Goal: Information Seeking & Learning: Learn about a topic

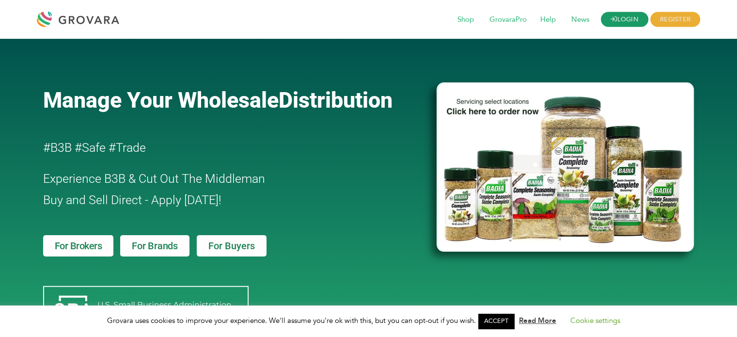
click at [618, 20] on link "LOGIN" at bounding box center [624, 19] width 47 height 15
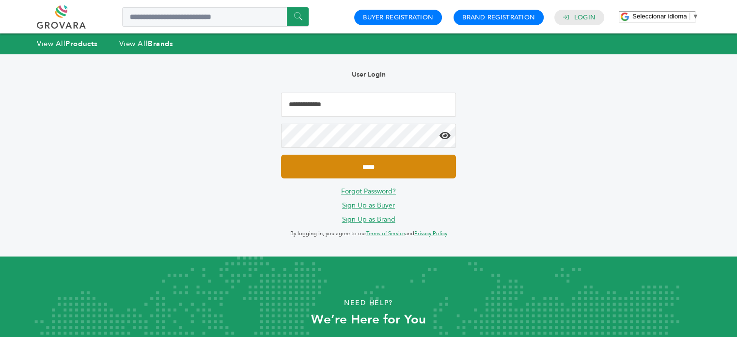
type input "**********"
click at [368, 168] on input "*****" at bounding box center [368, 167] width 174 height 24
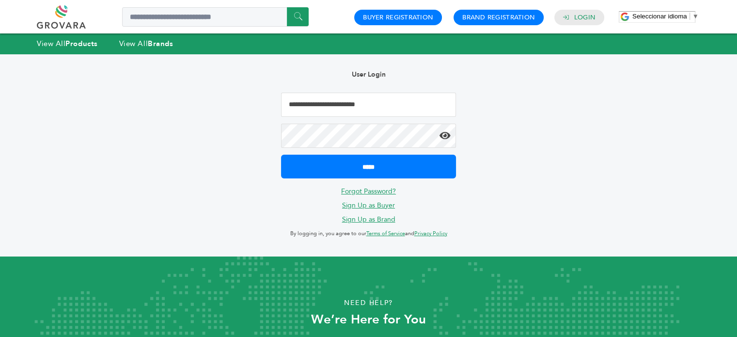
click at [443, 139] on icon at bounding box center [445, 136] width 11 height 10
click at [368, 106] on input "**********" at bounding box center [368, 105] width 174 height 24
type input "**********"
click at [281, 155] on input "*****" at bounding box center [368, 167] width 174 height 24
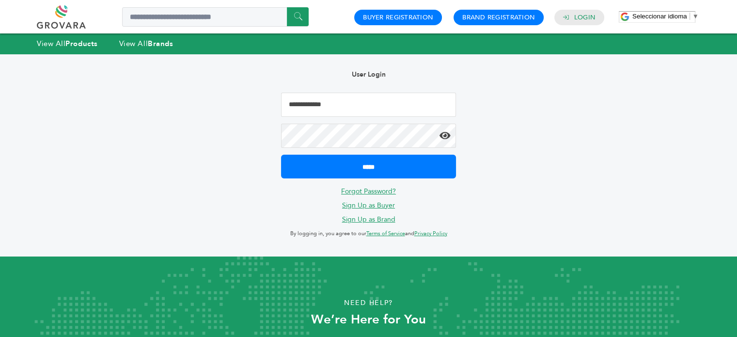
type input "**********"
click at [366, 190] on link "Forgot Password?" at bounding box center [368, 191] width 55 height 9
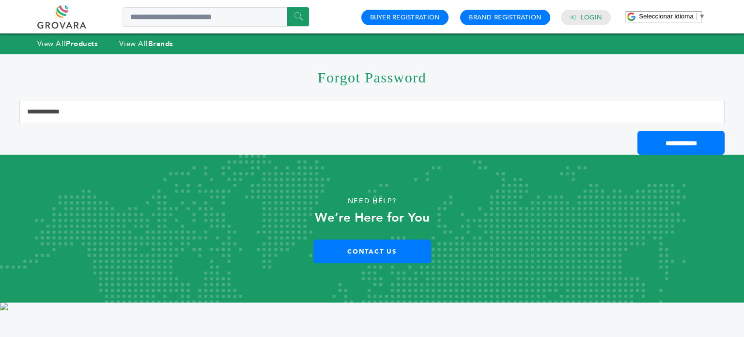
click at [313, 115] on input "Email Address" at bounding box center [372, 112] width 706 height 24
type input "**********"
click at [655, 137] on input "**********" at bounding box center [681, 143] width 87 height 24
click at [78, 44] on strong "Products" at bounding box center [82, 44] width 32 height 10
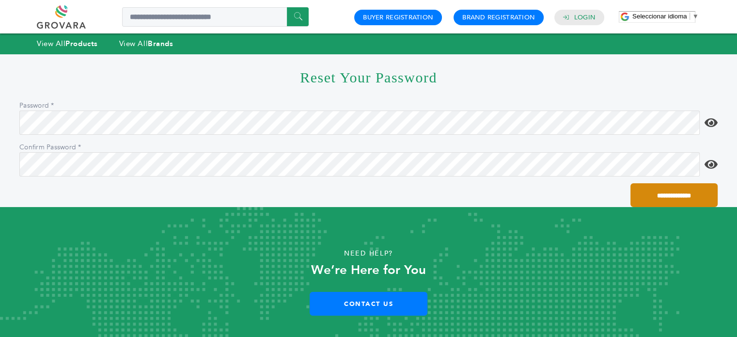
click at [658, 190] on input "**********" at bounding box center [673, 195] width 87 height 24
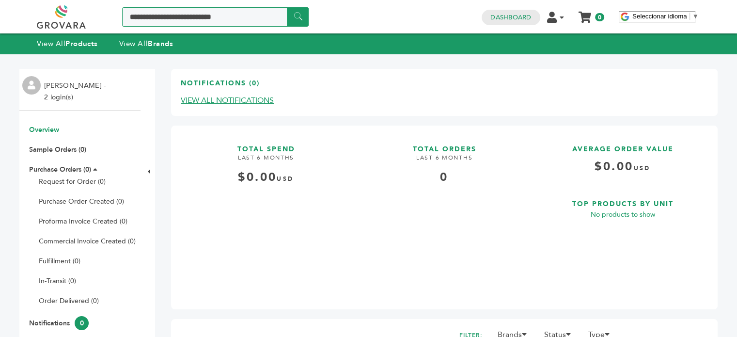
click at [190, 15] on input "Search a product or brand..." at bounding box center [215, 16] width 187 height 19
click at [287, 7] on input "******" at bounding box center [298, 16] width 22 height 19
type input "**********"
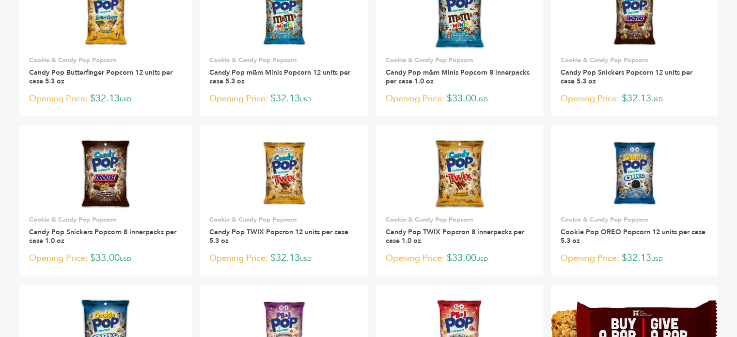
scroll to position [114, 0]
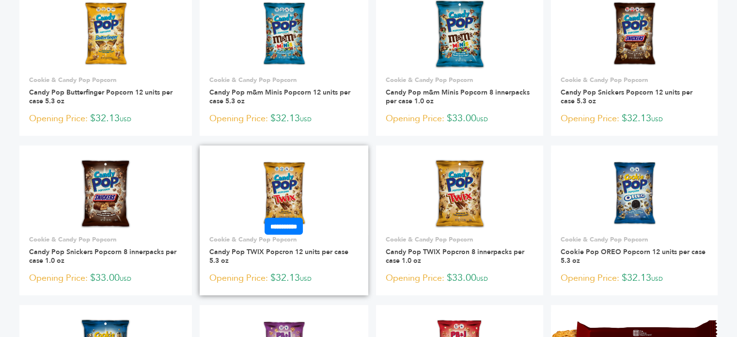
click at [281, 202] on img at bounding box center [283, 193] width 49 height 70
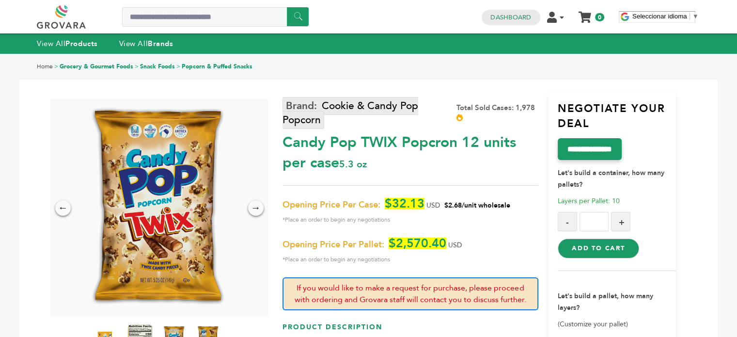
click at [318, 103] on link "Cookie & Candy Pop Popcorn" at bounding box center [351, 113] width 136 height 32
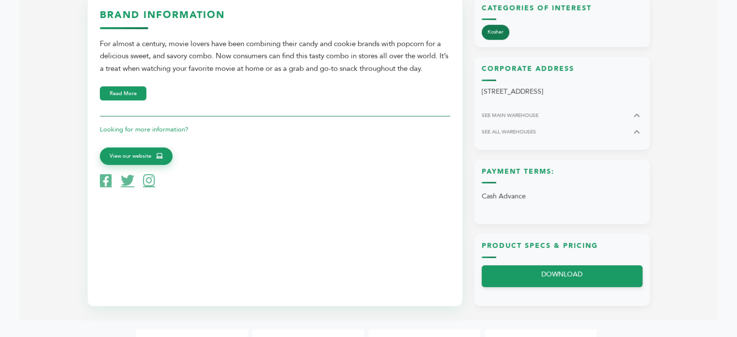
scroll to position [327, 0]
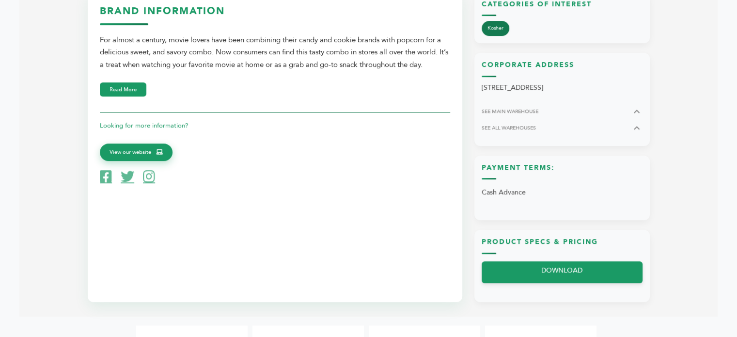
click at [235, 66] on div "For almost a century, movie lovers have been combining their candy and cookie b…" at bounding box center [275, 52] width 350 height 37
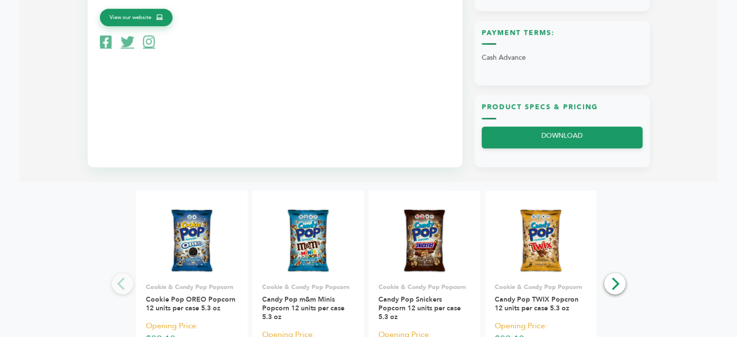
scroll to position [463, 0]
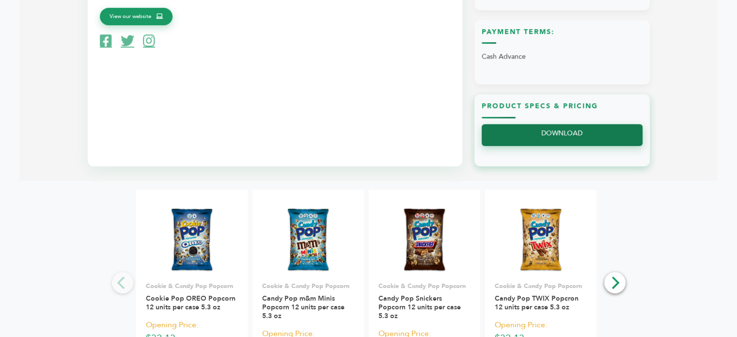
click at [551, 135] on link "DOWNLOAD" at bounding box center [562, 135] width 161 height 22
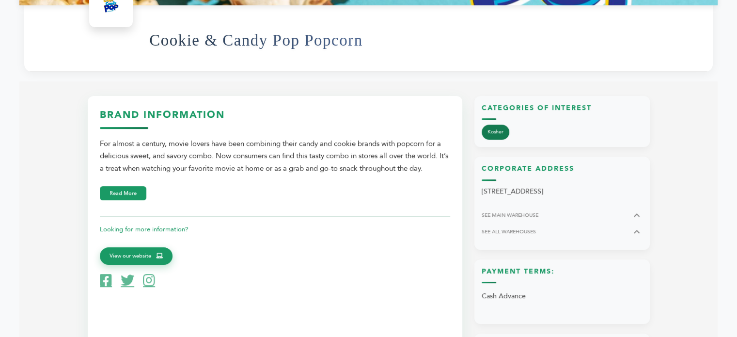
scroll to position [222, 0]
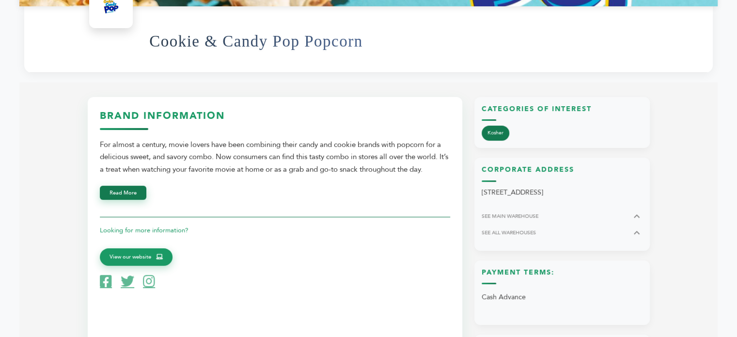
click at [131, 197] on button "Read More" at bounding box center [123, 193] width 47 height 14
click at [228, 174] on div "For almost a century, movie lovers have been combining their candy and cookie b…" at bounding box center [275, 157] width 350 height 37
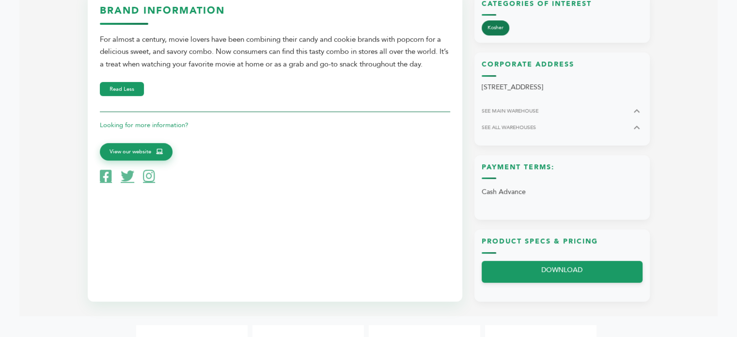
scroll to position [374, 0]
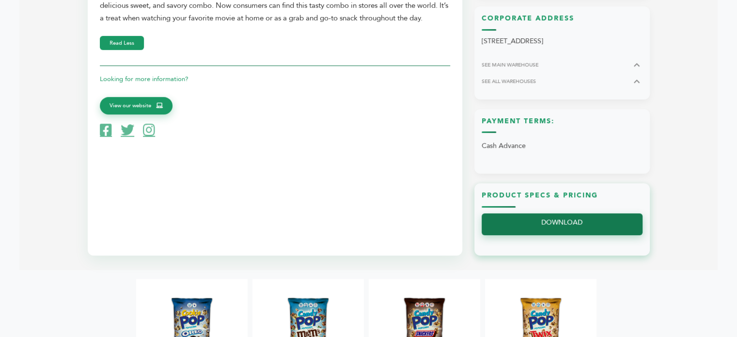
click at [527, 228] on link "DOWNLOAD" at bounding box center [562, 224] width 161 height 22
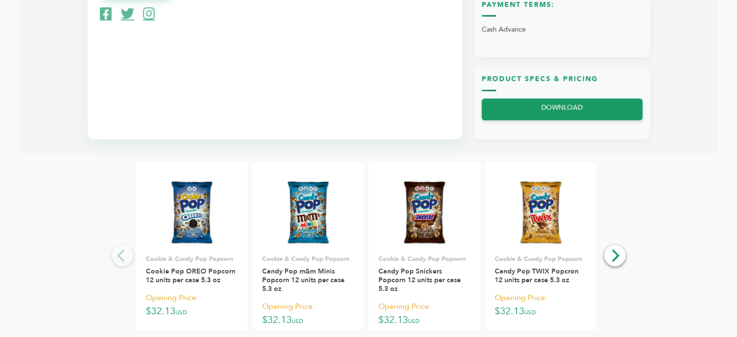
scroll to position [567, 0]
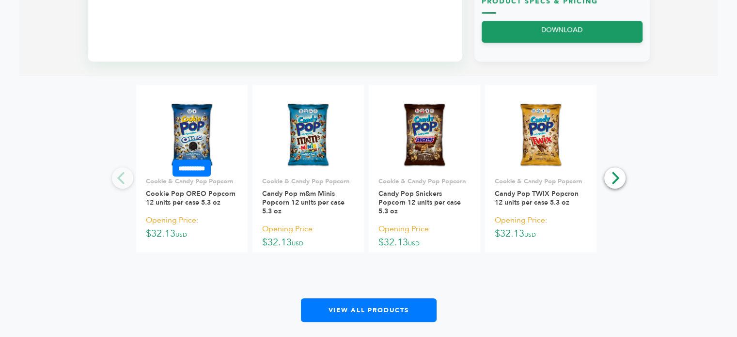
click at [190, 137] on img at bounding box center [191, 135] width 49 height 70
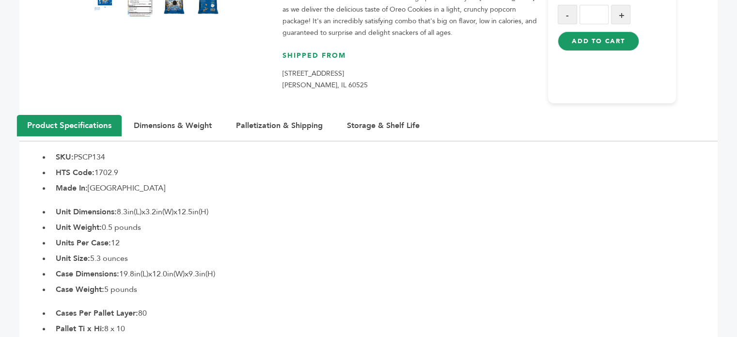
scroll to position [351, 0]
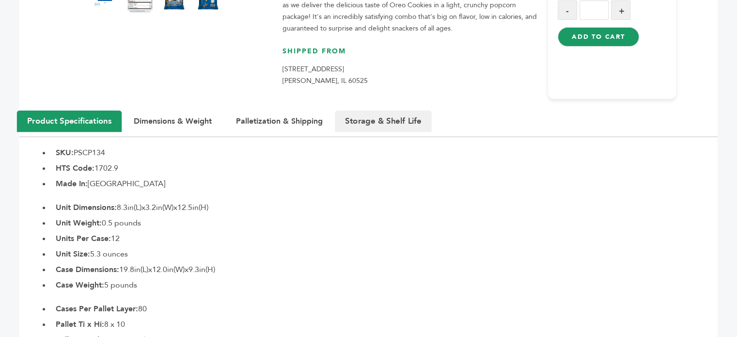
click at [353, 116] on button "Storage & Shelf Life" at bounding box center [383, 120] width 97 height 21
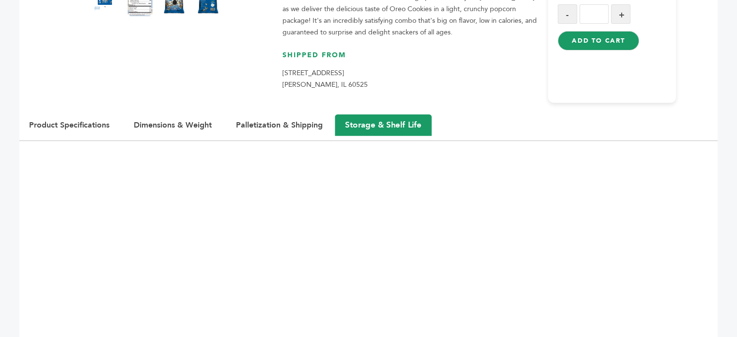
scroll to position [289, 0]
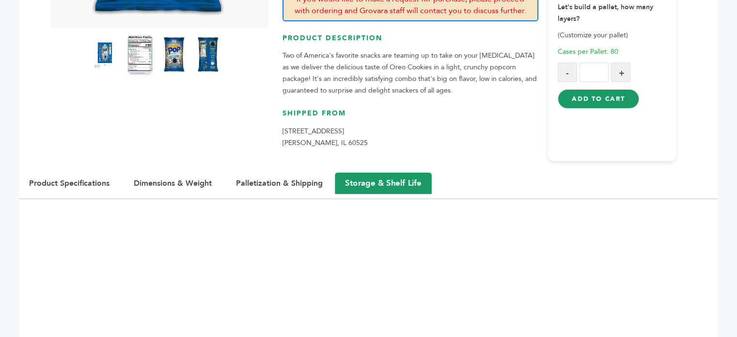
click at [253, 177] on button "Palletization & Shipping" at bounding box center [279, 183] width 111 height 21
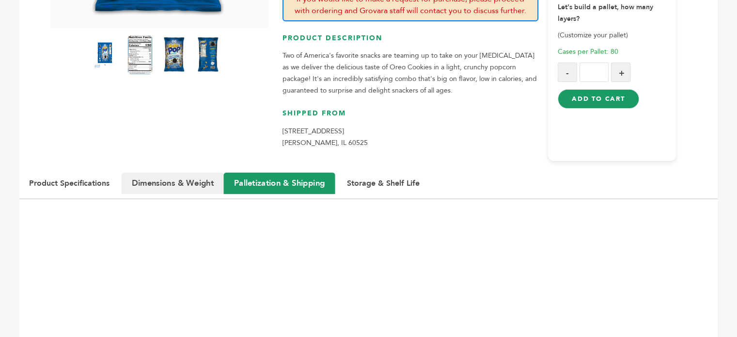
click at [190, 181] on button "Dimensions & Weight" at bounding box center [173, 183] width 102 height 21
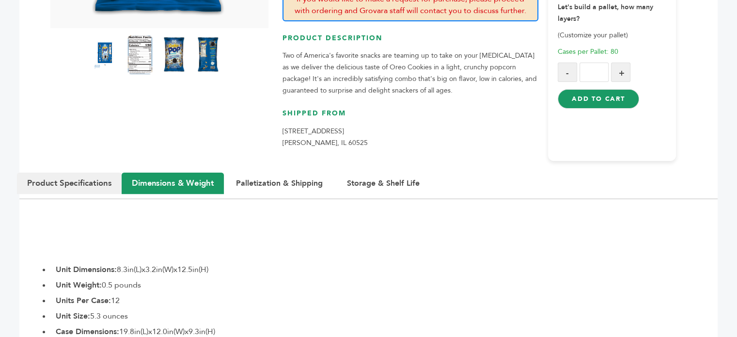
click at [94, 179] on button "Product Specifications" at bounding box center [69, 183] width 105 height 21
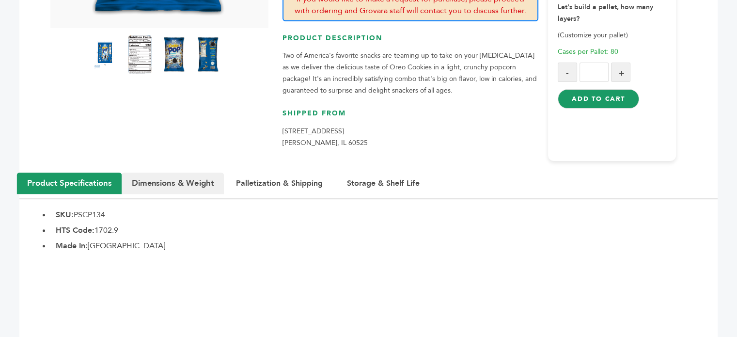
click at [181, 182] on button "Dimensions & Weight" at bounding box center [173, 183] width 102 height 21
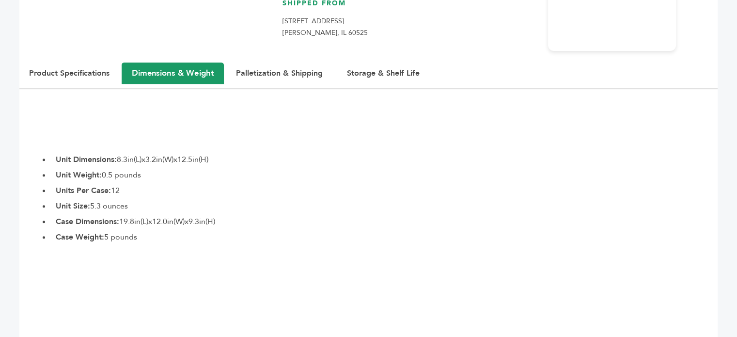
scroll to position [386, 0]
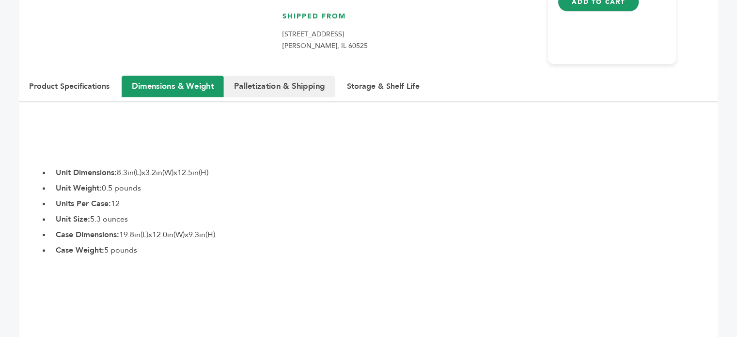
click at [273, 78] on button "Palletization & Shipping" at bounding box center [279, 86] width 111 height 21
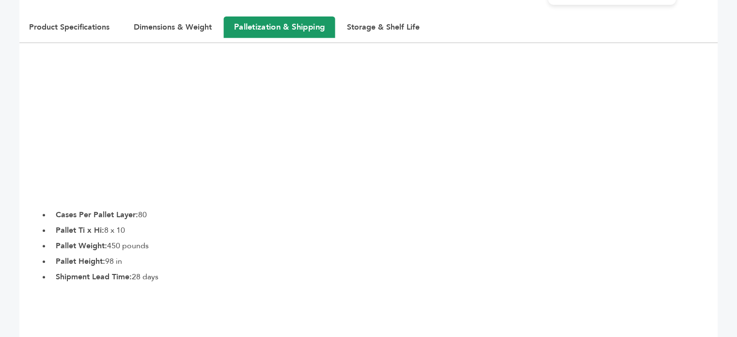
scroll to position [444, 0]
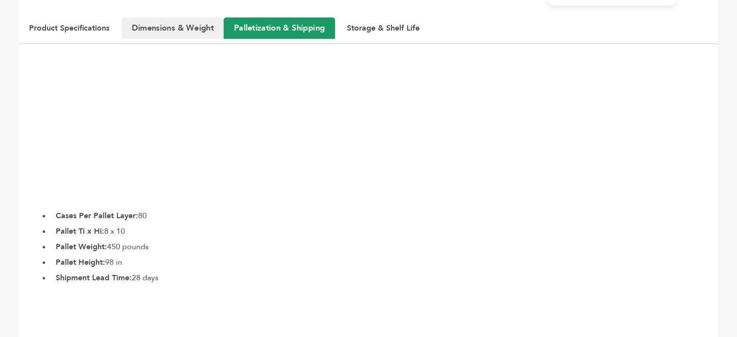
click at [157, 35] on button "Dimensions & Weight" at bounding box center [173, 27] width 102 height 21
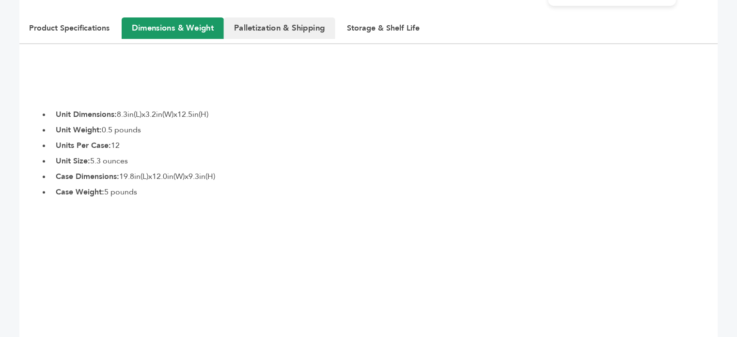
click at [257, 35] on button "Palletization & Shipping" at bounding box center [279, 27] width 111 height 21
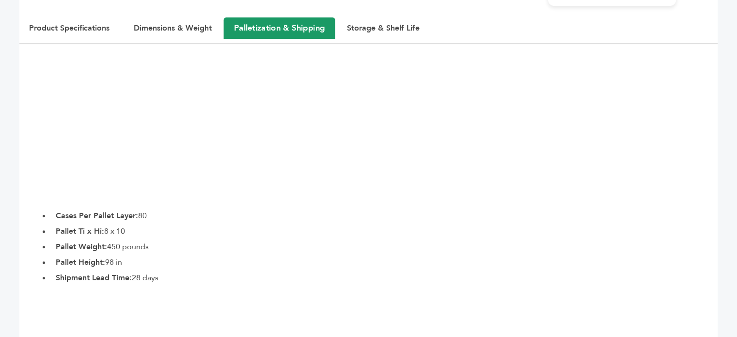
click at [211, 91] on li "Made In: United States of America" at bounding box center [384, 96] width 667 height 12
click at [93, 34] on button "Product Specifications" at bounding box center [69, 27] width 105 height 21
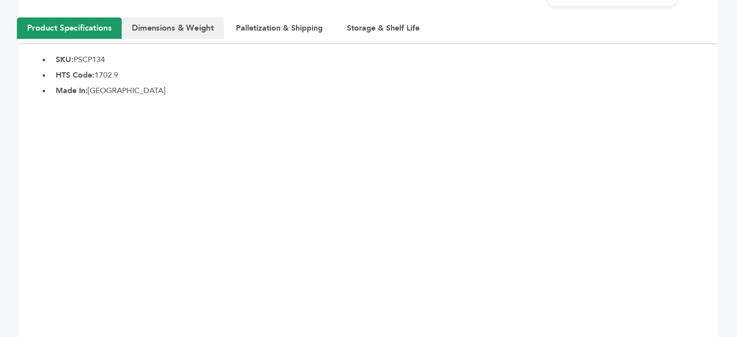
click at [158, 25] on button "Dimensions & Weight" at bounding box center [173, 27] width 102 height 21
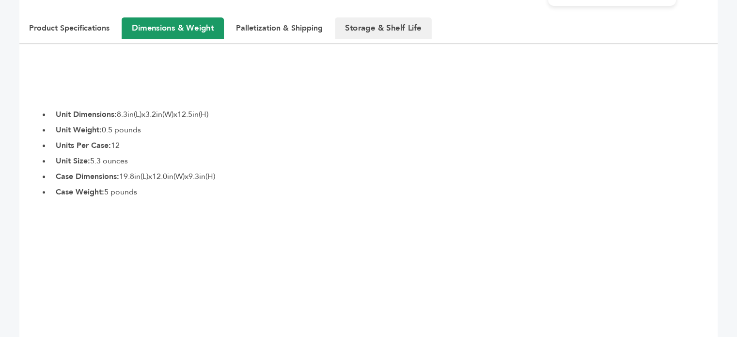
click at [352, 30] on button "Storage & Shelf Life" at bounding box center [383, 27] width 97 height 21
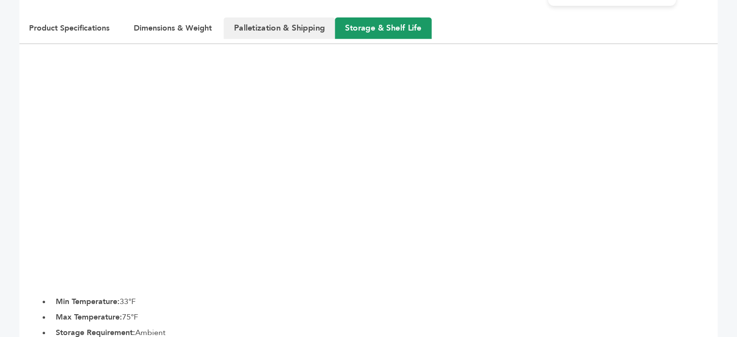
click at [275, 30] on button "Palletization & Shipping" at bounding box center [279, 27] width 111 height 21
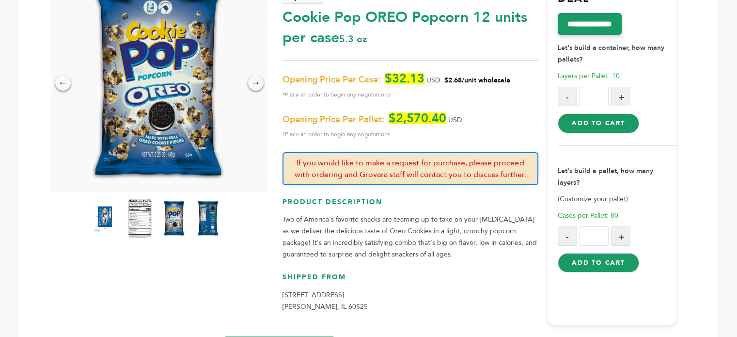
scroll to position [109, 0]
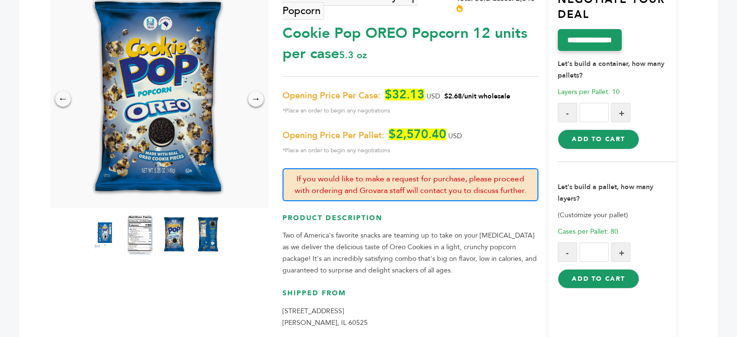
click at [452, 79] on div "Cookie & Candy Pop Popcorn Total Sold Cases: 2,640 Cookie Pop OREO Popcorn 12 u…" at bounding box center [411, 162] width 256 height 358
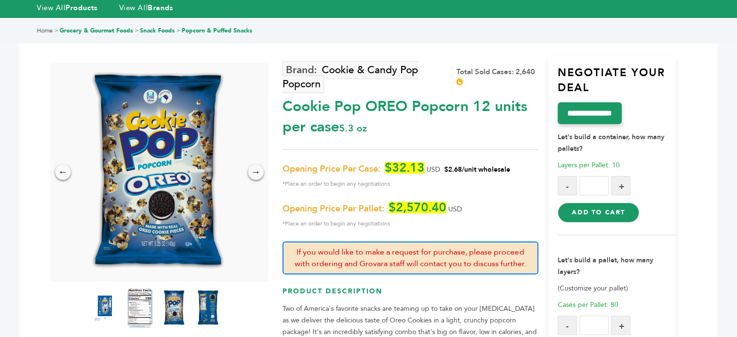
scroll to position [34, 0]
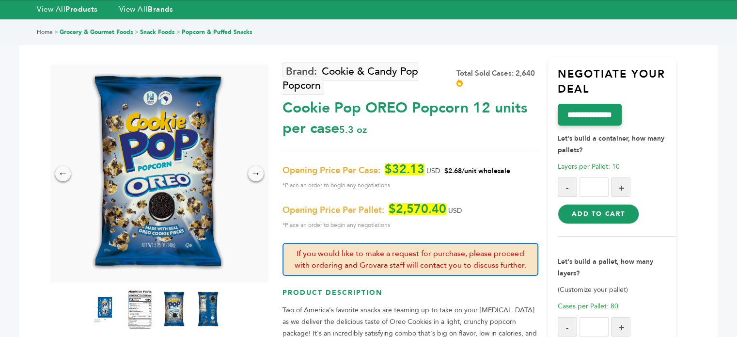
click at [459, 85] on icon at bounding box center [459, 82] width 6 height 7
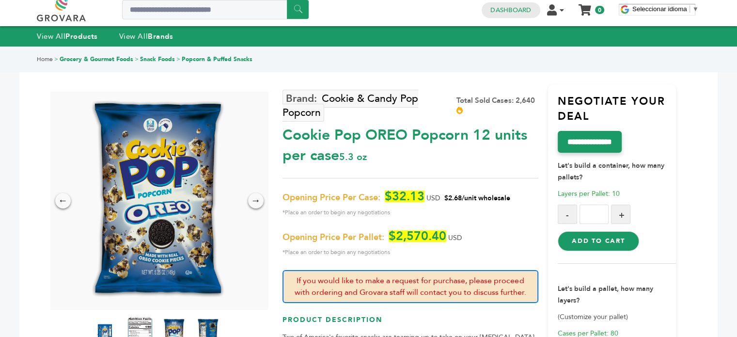
scroll to position [0, 0]
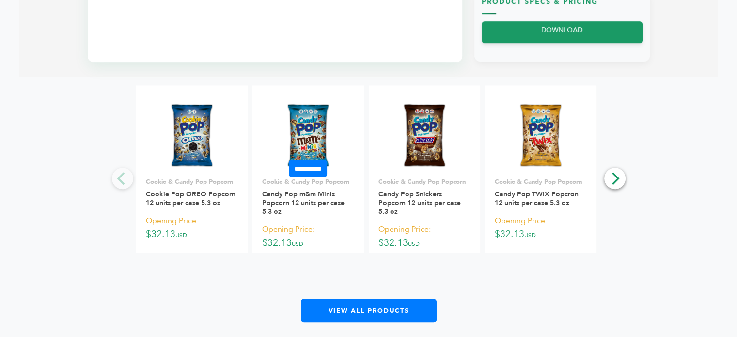
scroll to position [567, 0]
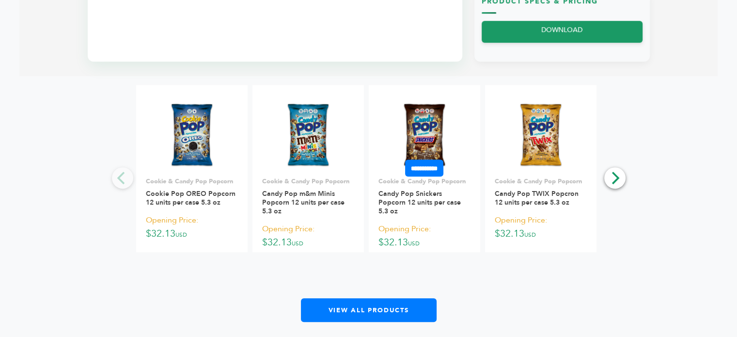
click at [432, 136] on img at bounding box center [424, 135] width 49 height 70
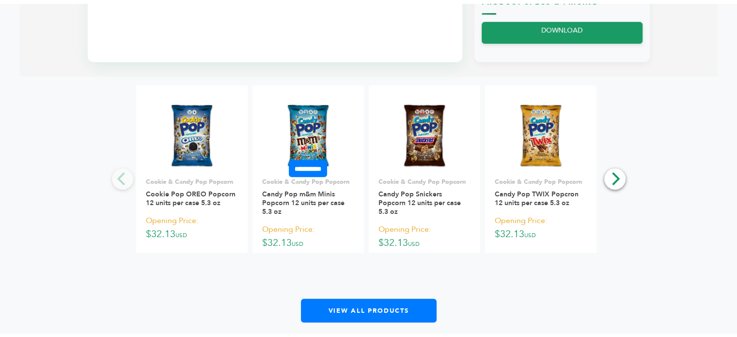
scroll to position [567, 0]
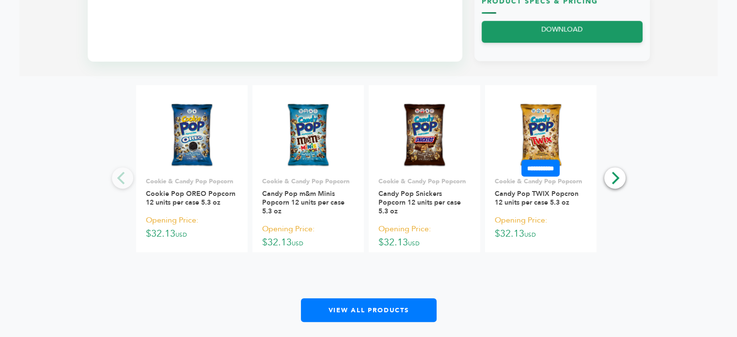
click at [539, 147] on img at bounding box center [540, 135] width 49 height 70
click at [612, 176] on icon "Next" at bounding box center [614, 178] width 13 height 13
click at [309, 144] on img at bounding box center [307, 135] width 49 height 70
click at [202, 142] on img at bounding box center [191, 135] width 49 height 70
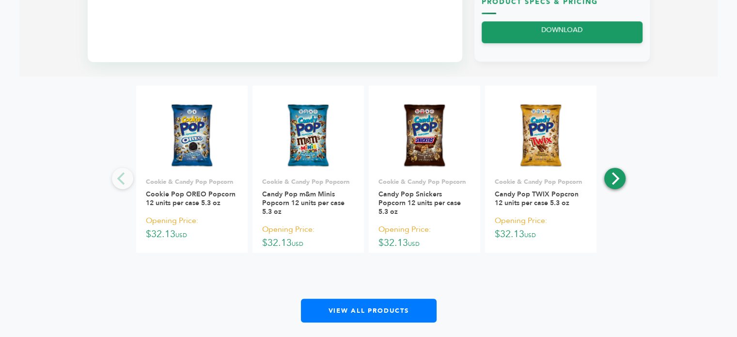
click at [614, 176] on icon "Next" at bounding box center [614, 178] width 13 height 13
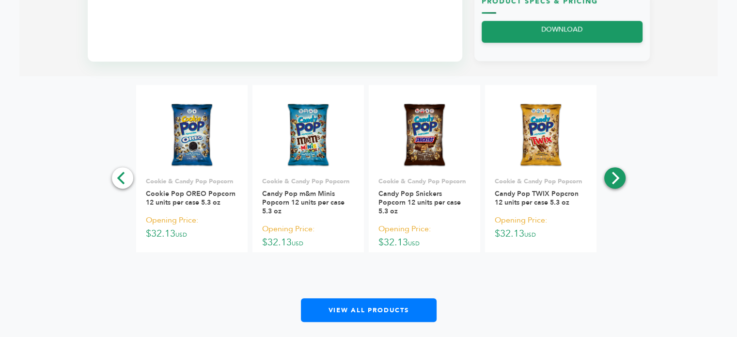
click at [614, 176] on icon "Next" at bounding box center [614, 178] width 13 height 13
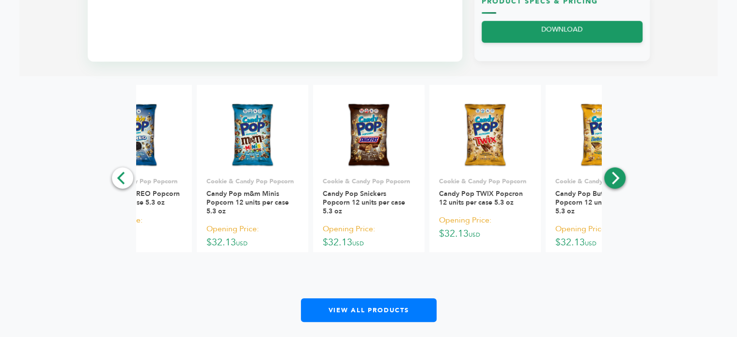
click at [614, 176] on icon "Next" at bounding box center [614, 178] width 13 height 13
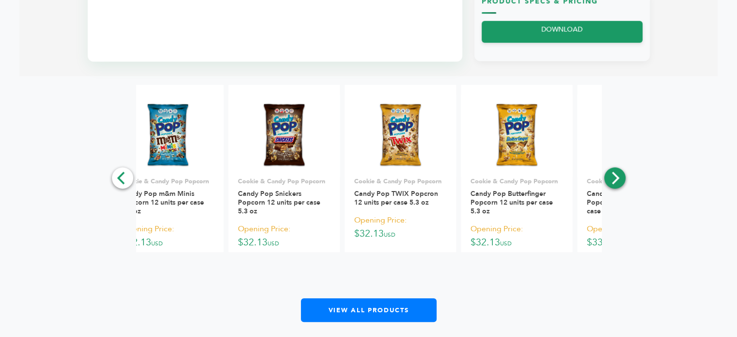
click at [614, 176] on icon "Next" at bounding box center [614, 178] width 13 height 13
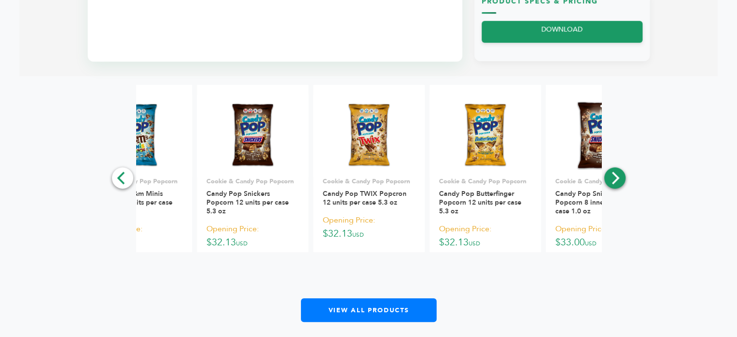
click at [614, 176] on icon "Next" at bounding box center [614, 178] width 13 height 13
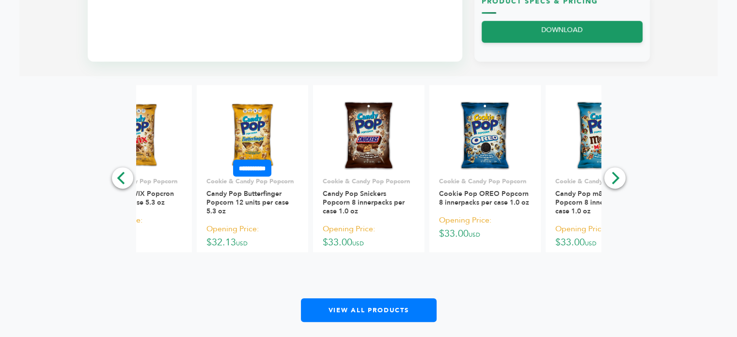
click at [269, 141] on img at bounding box center [252, 135] width 49 height 70
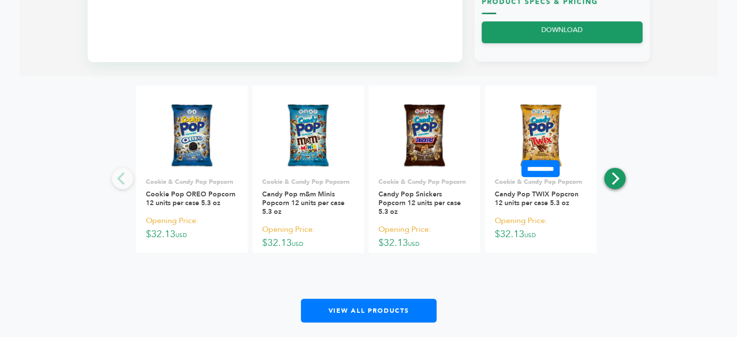
scroll to position [567, 0]
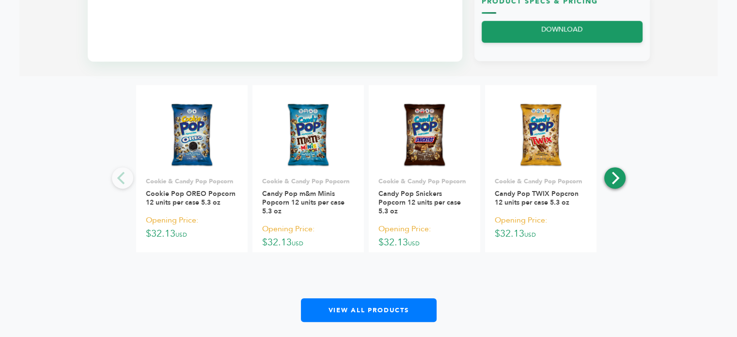
click at [609, 181] on icon "Next" at bounding box center [614, 178] width 13 height 13
click at [614, 180] on icon "Next" at bounding box center [614, 178] width 13 height 13
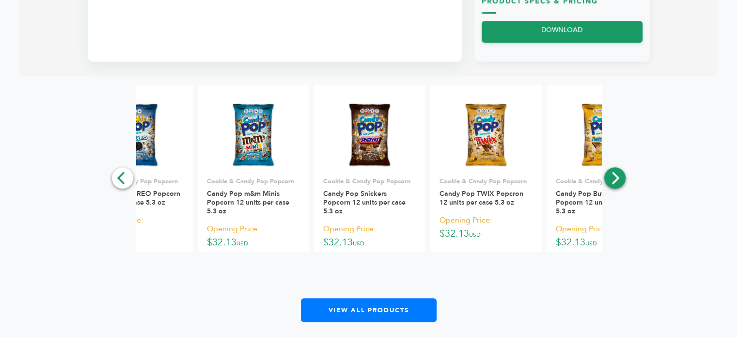
click at [614, 180] on icon "Next" at bounding box center [614, 178] width 13 height 13
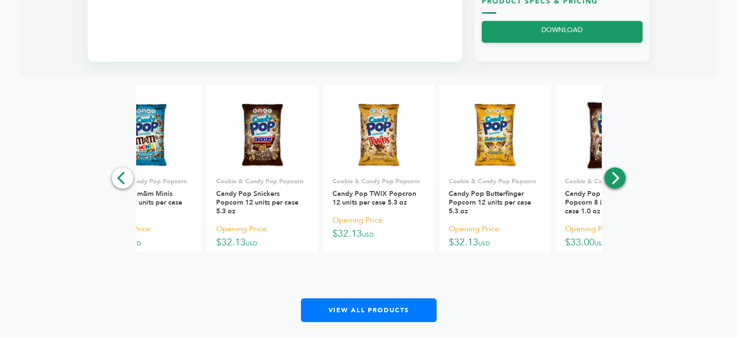
click at [614, 180] on icon "Next" at bounding box center [614, 178] width 13 height 13
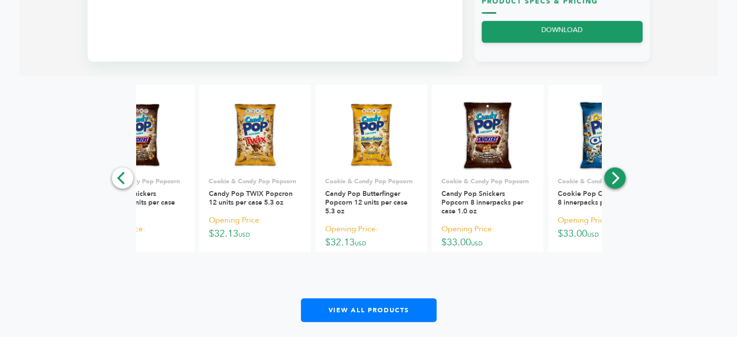
click at [614, 180] on icon "Next" at bounding box center [614, 178] width 13 height 13
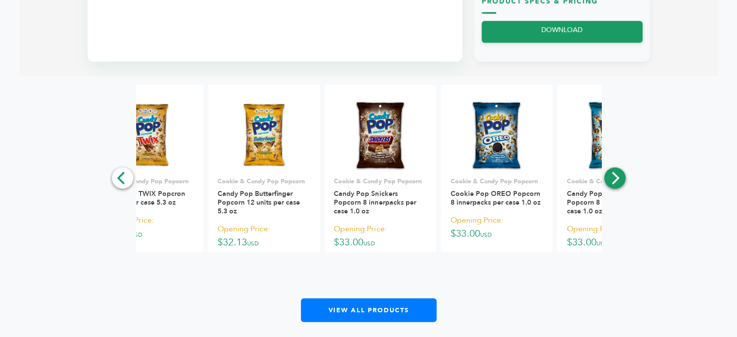
click at [614, 180] on icon "Next" at bounding box center [614, 178] width 13 height 13
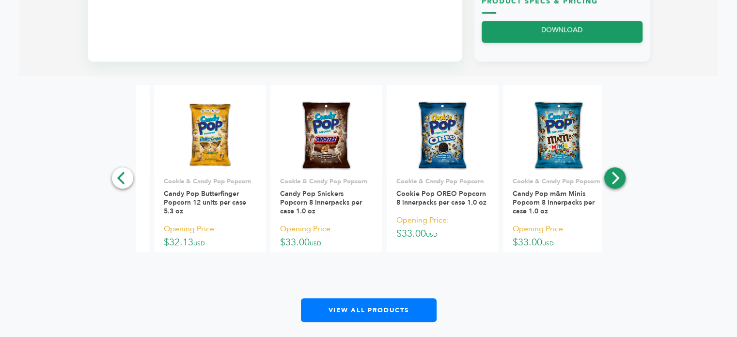
click at [614, 180] on icon "Next" at bounding box center [614, 178] width 13 height 13
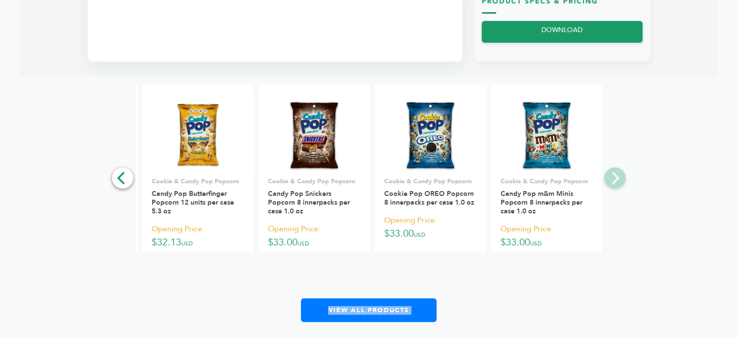
click at [614, 180] on div "**********" at bounding box center [368, 203] width 698 height 237
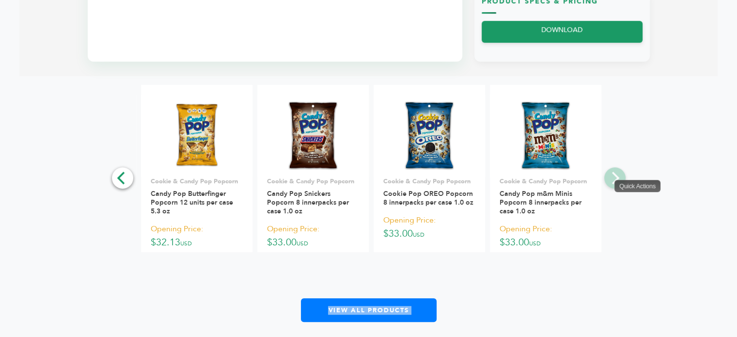
click at [614, 180] on div "**********" at bounding box center [368, 203] width 698 height 237
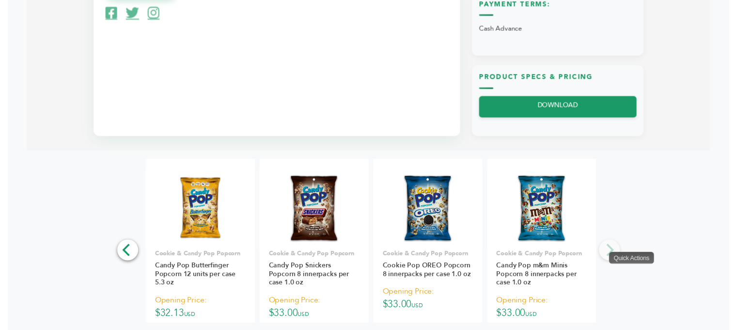
scroll to position [492, 0]
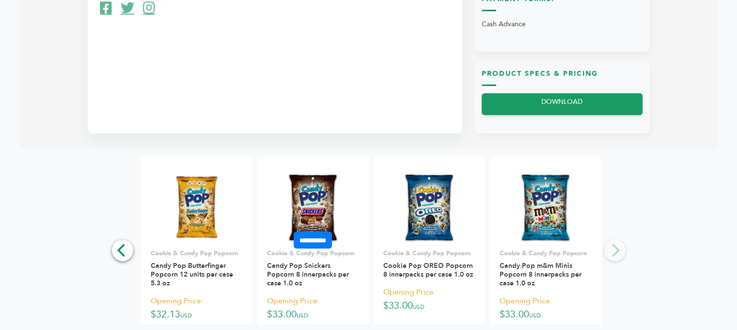
click at [327, 220] on img at bounding box center [313, 208] width 54 height 70
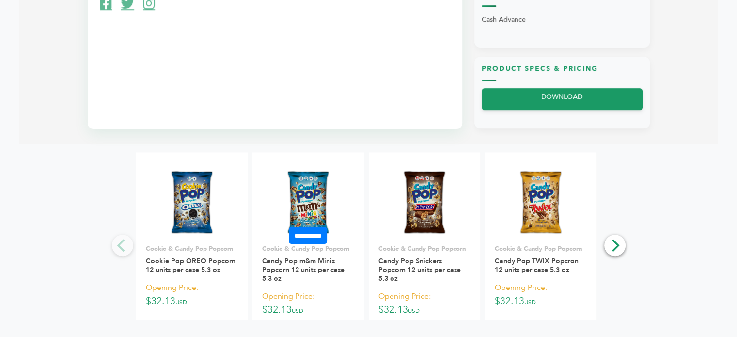
scroll to position [492, 0]
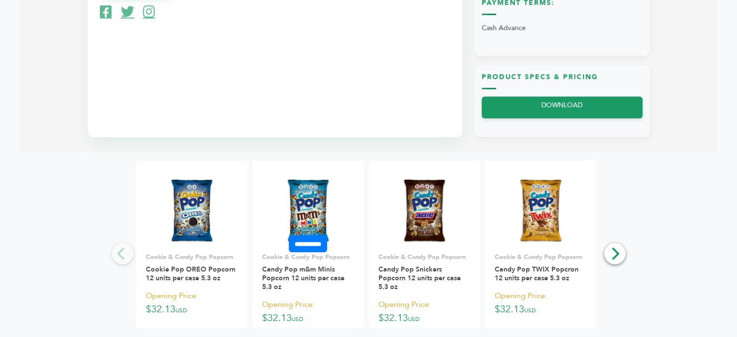
click at [331, 209] on img at bounding box center [307, 211] width 49 height 70
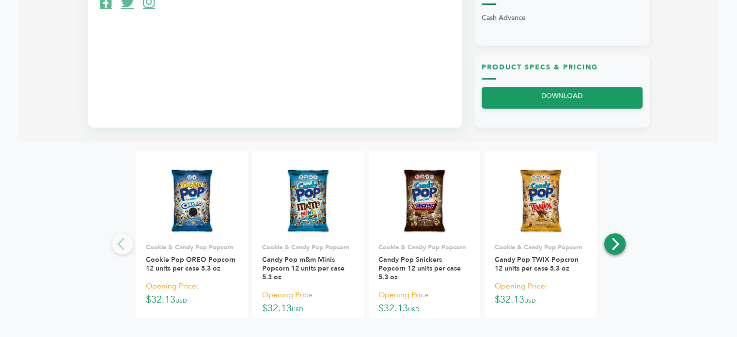
click at [612, 238] on icon "Next" at bounding box center [616, 243] width 8 height 13
click at [617, 250] on button "Next" at bounding box center [614, 243] width 21 height 21
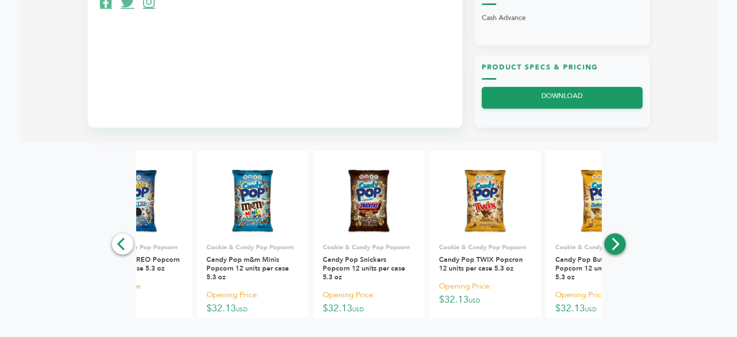
click at [617, 250] on button "Next" at bounding box center [614, 243] width 21 height 21
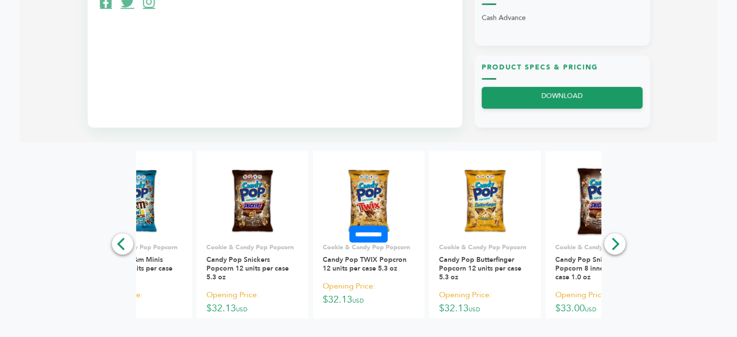
click at [364, 209] on img at bounding box center [368, 201] width 49 height 70
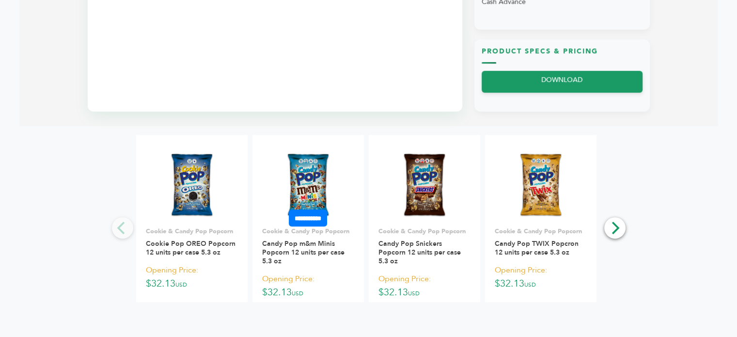
click at [313, 189] on img at bounding box center [307, 185] width 49 height 70
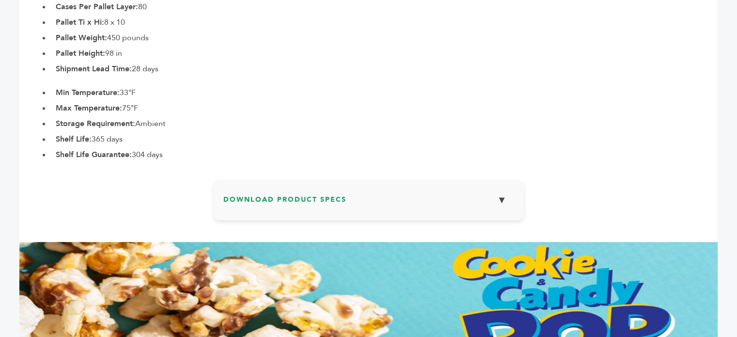
scroll to position [654, 0]
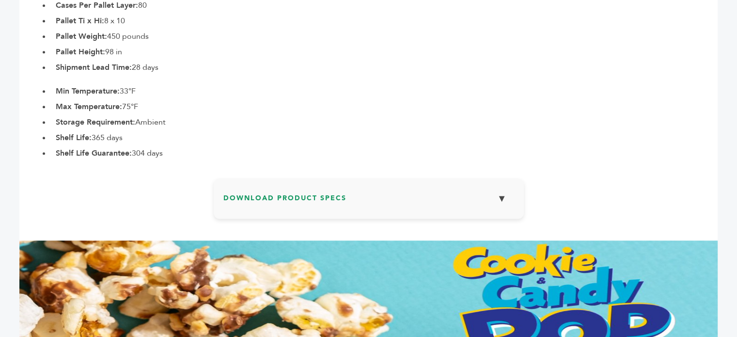
click at [476, 204] on h3 "Download Product Specs ▼" at bounding box center [368, 202] width 291 height 28
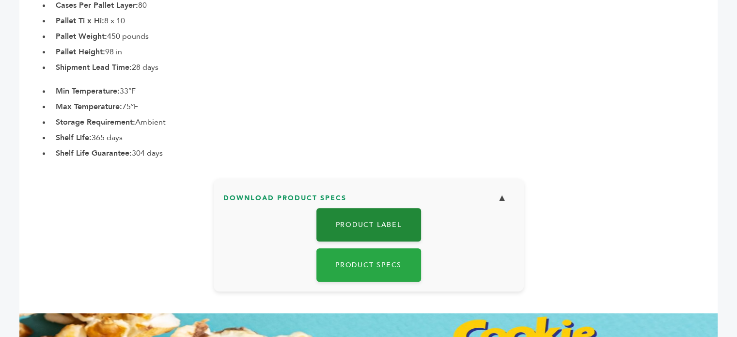
click at [384, 224] on link "Product Label" at bounding box center [368, 224] width 105 height 33
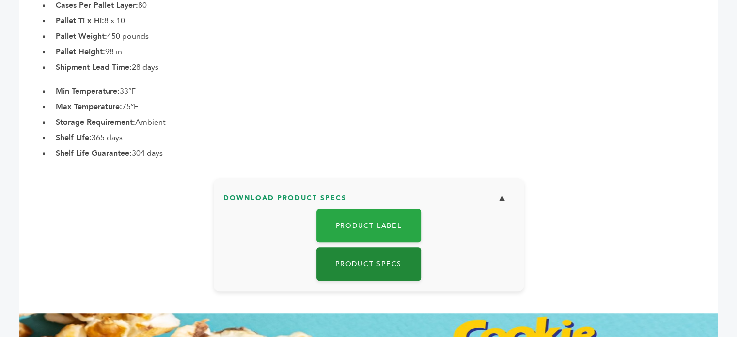
click at [366, 263] on link "Product Specs" at bounding box center [368, 263] width 105 height 33
click at [372, 270] on link "Product Specs" at bounding box center [368, 263] width 105 height 33
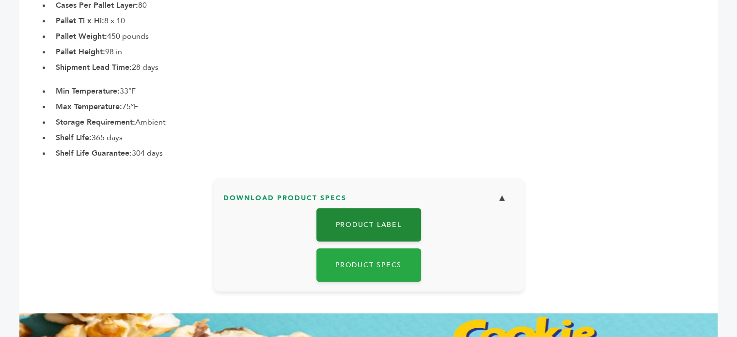
click at [373, 220] on link "Product Label" at bounding box center [368, 224] width 105 height 33
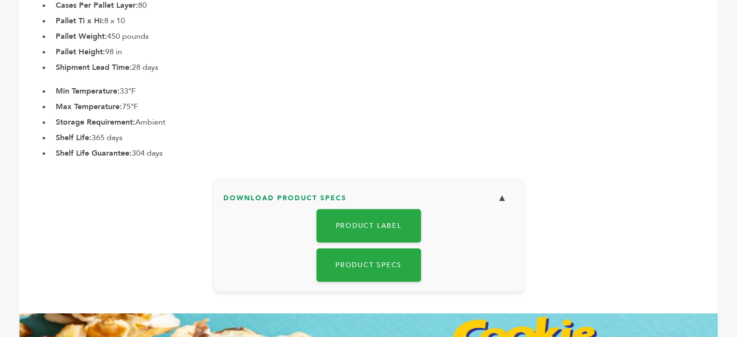
click at [259, 94] on li "Min Temperature: 33°F" at bounding box center [384, 91] width 667 height 12
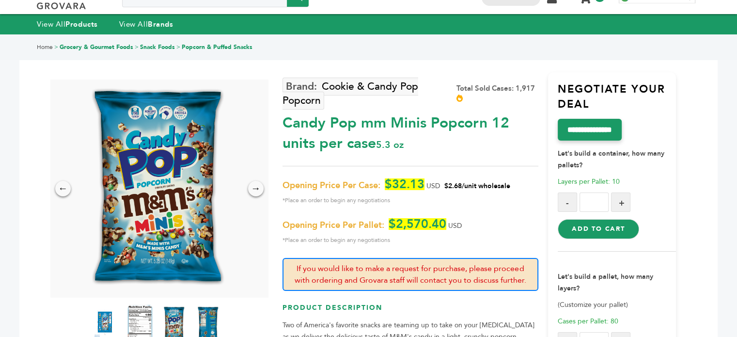
scroll to position [39, 0]
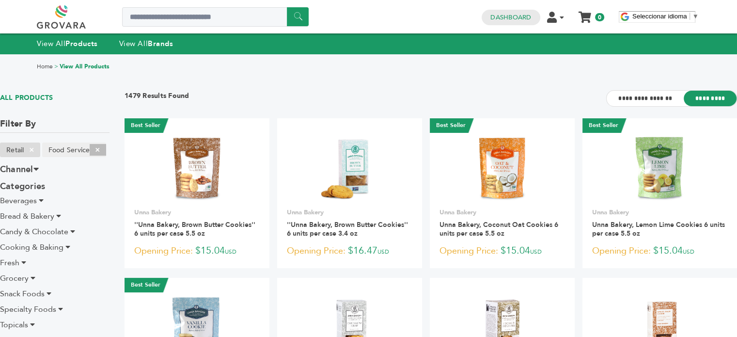
click at [97, 153] on span "×" at bounding box center [98, 150] width 16 height 12
click at [663, 99] on input "**********" at bounding box center [645, 99] width 77 height 16
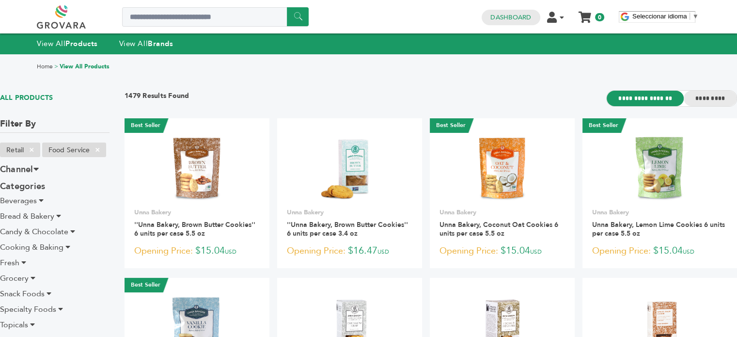
click at [704, 96] on input "*********" at bounding box center [710, 99] width 53 height 16
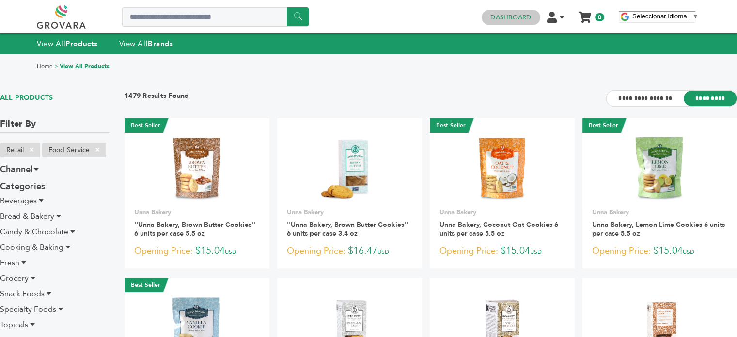
click at [507, 17] on link "Dashboard" at bounding box center [510, 17] width 41 height 9
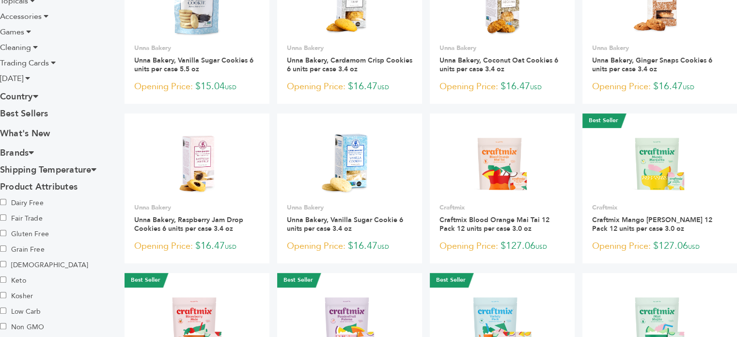
scroll to position [330, 0]
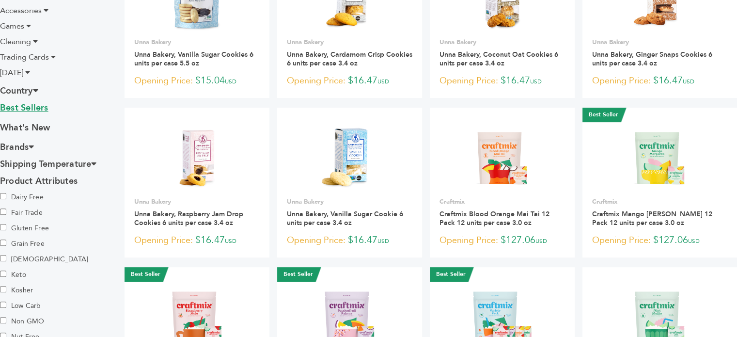
click at [38, 109] on link "Best Sellers" at bounding box center [55, 109] width 110 height 15
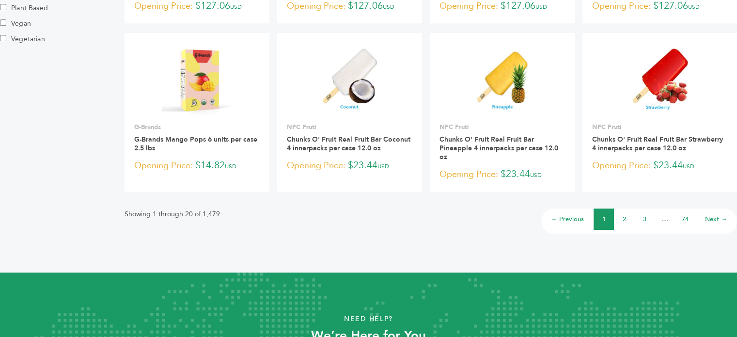
scroll to position [712, 0]
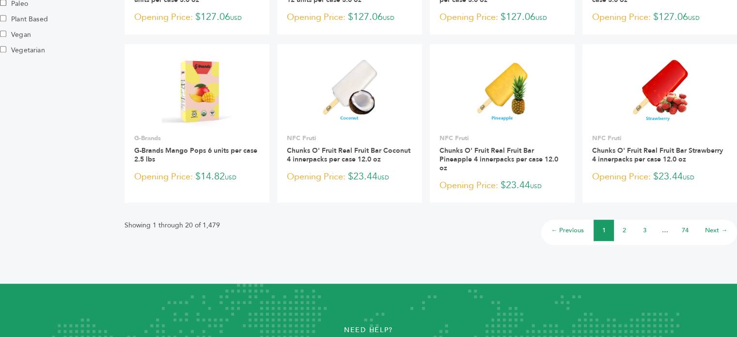
click at [623, 226] on link "2" at bounding box center [624, 230] width 3 height 9
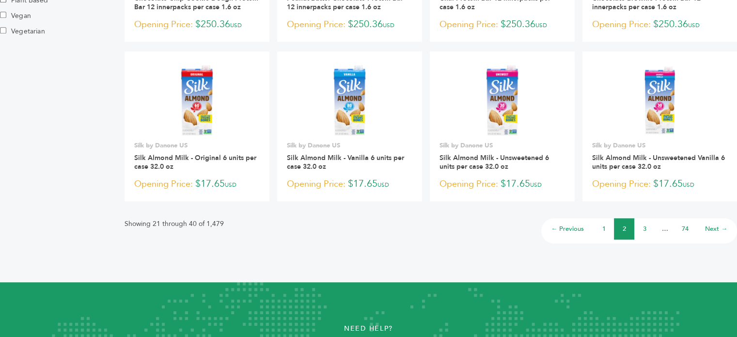
scroll to position [728, 0]
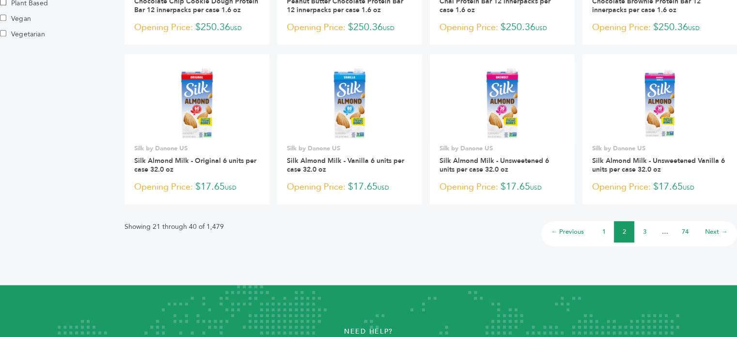
click at [645, 232] on link "3" at bounding box center [644, 231] width 3 height 9
click at [643, 229] on link "3" at bounding box center [644, 231] width 3 height 9
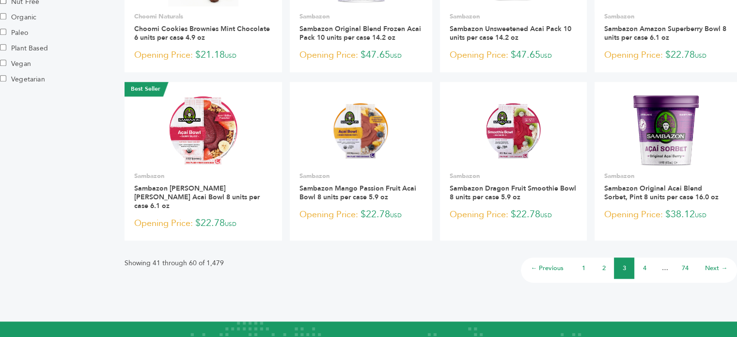
scroll to position [684, 0]
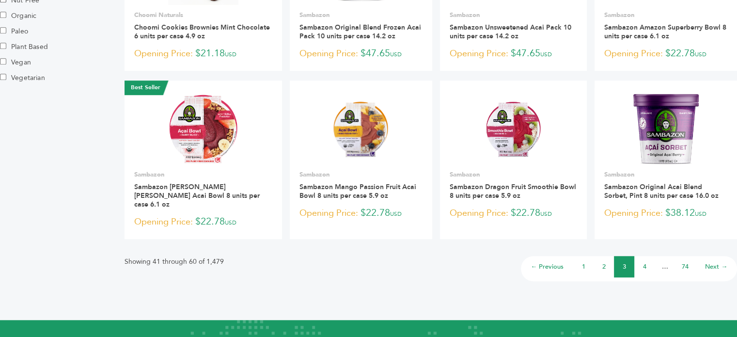
click at [644, 263] on li "4" at bounding box center [644, 266] width 20 height 21
click at [643, 262] on link "4" at bounding box center [644, 266] width 3 height 9
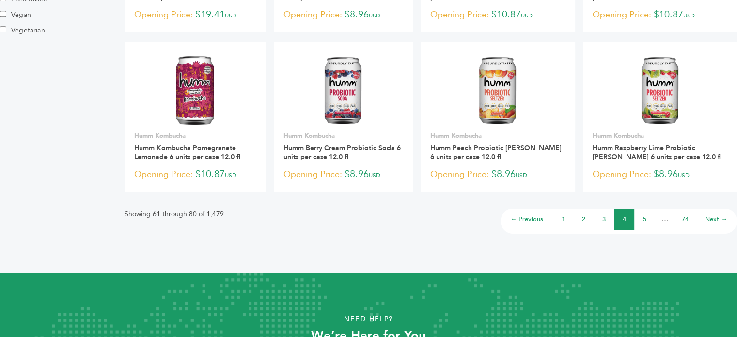
scroll to position [815, 0]
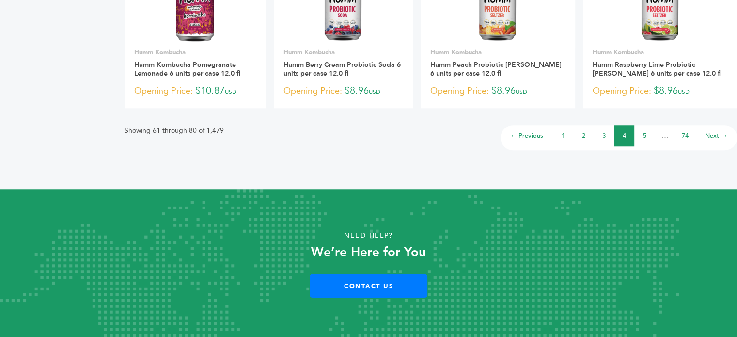
click at [644, 137] on link "5" at bounding box center [644, 135] width 3 height 9
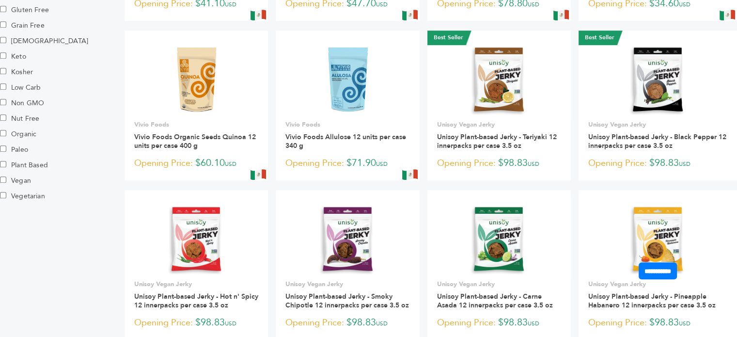
scroll to position [798, 0]
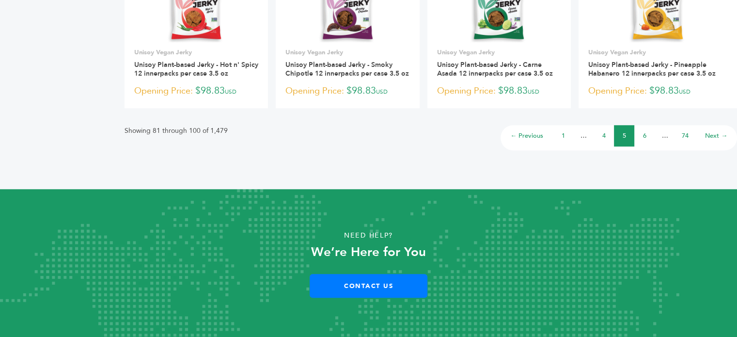
click at [647, 134] on li "6" at bounding box center [644, 135] width 20 height 21
click at [644, 135] on link "6" at bounding box center [644, 135] width 3 height 9
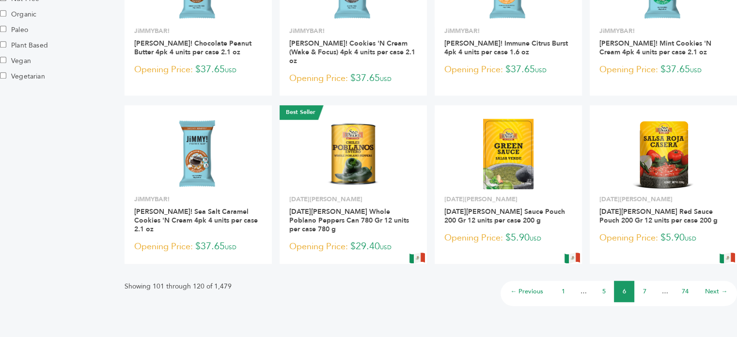
scroll to position [706, 0]
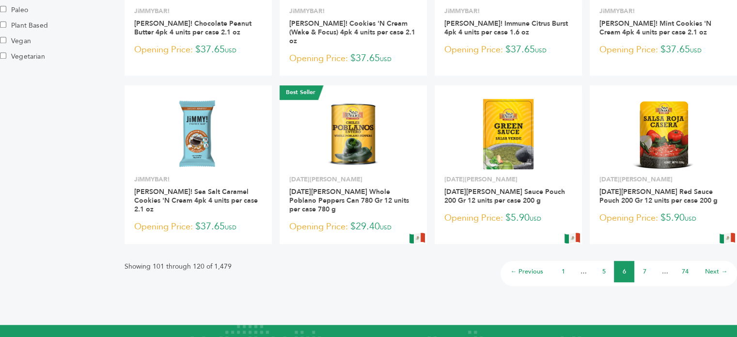
click at [644, 267] on link "7" at bounding box center [644, 271] width 3 height 9
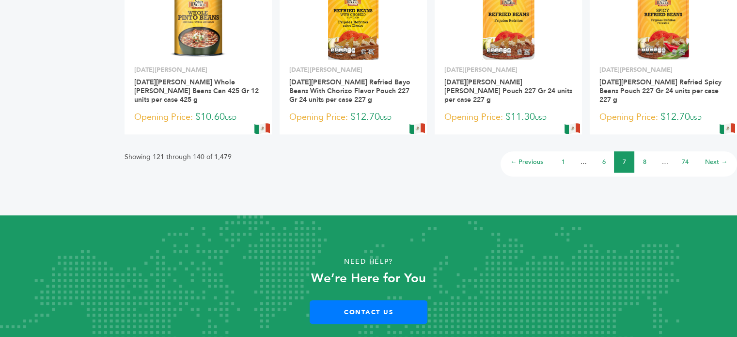
scroll to position [788, 0]
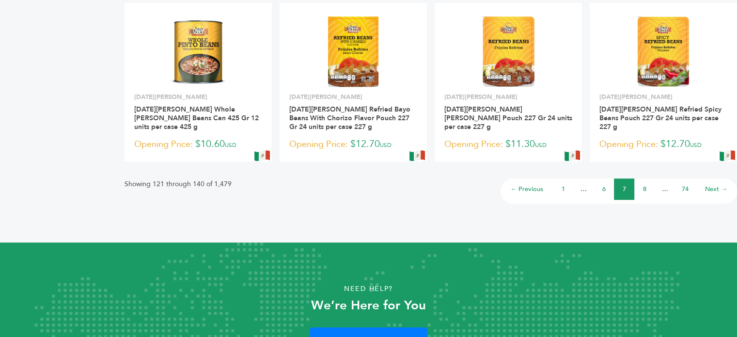
click at [645, 185] on link "8" at bounding box center [644, 189] width 3 height 9
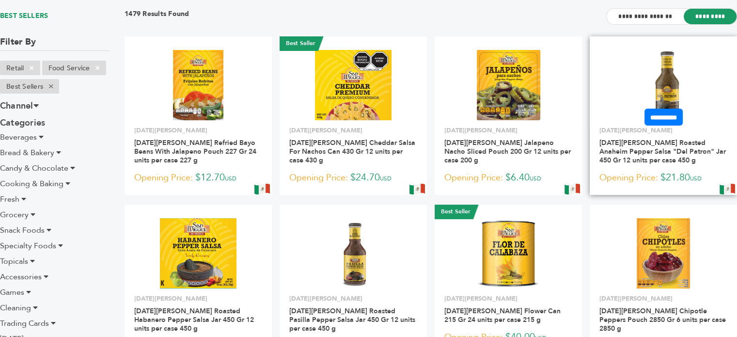
scroll to position [101, 0]
